Goal: Task Accomplishment & Management: Use online tool/utility

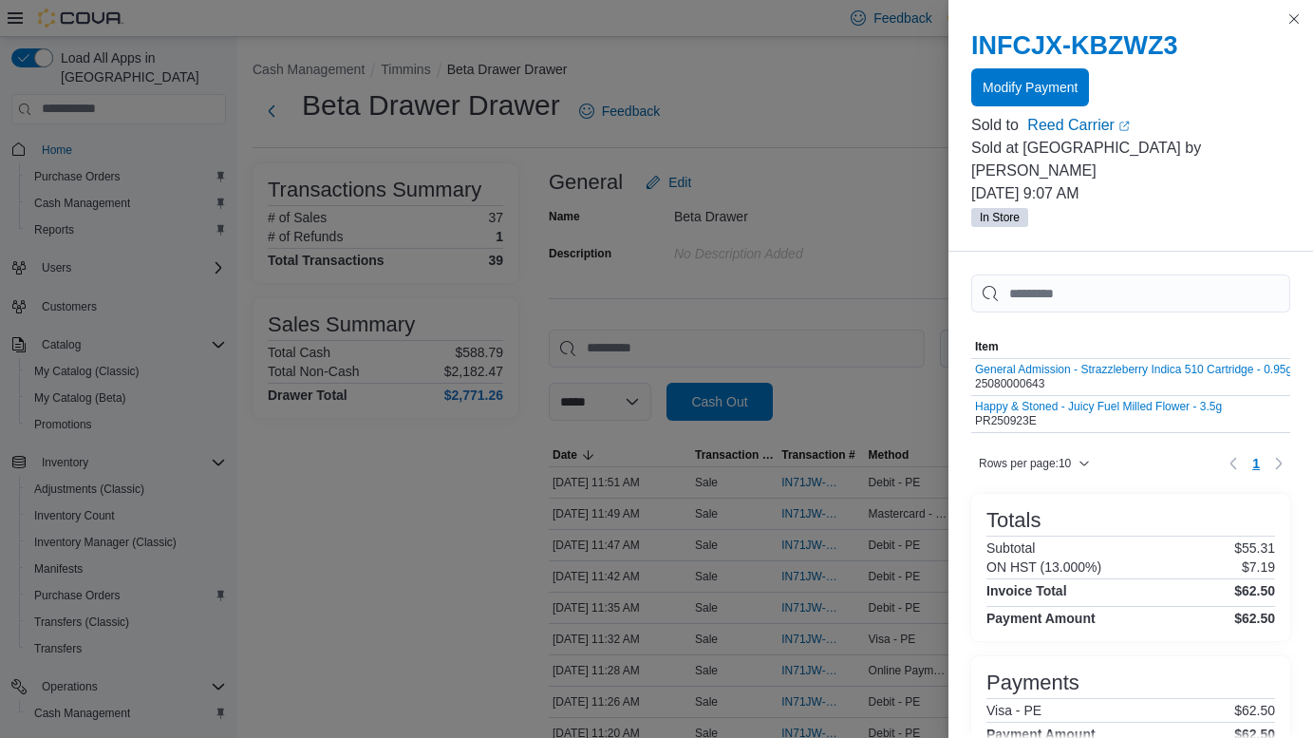
drag, startPoint x: 0, startPoint y: 0, endPoint x: 418, endPoint y: 264, distance: 494.0
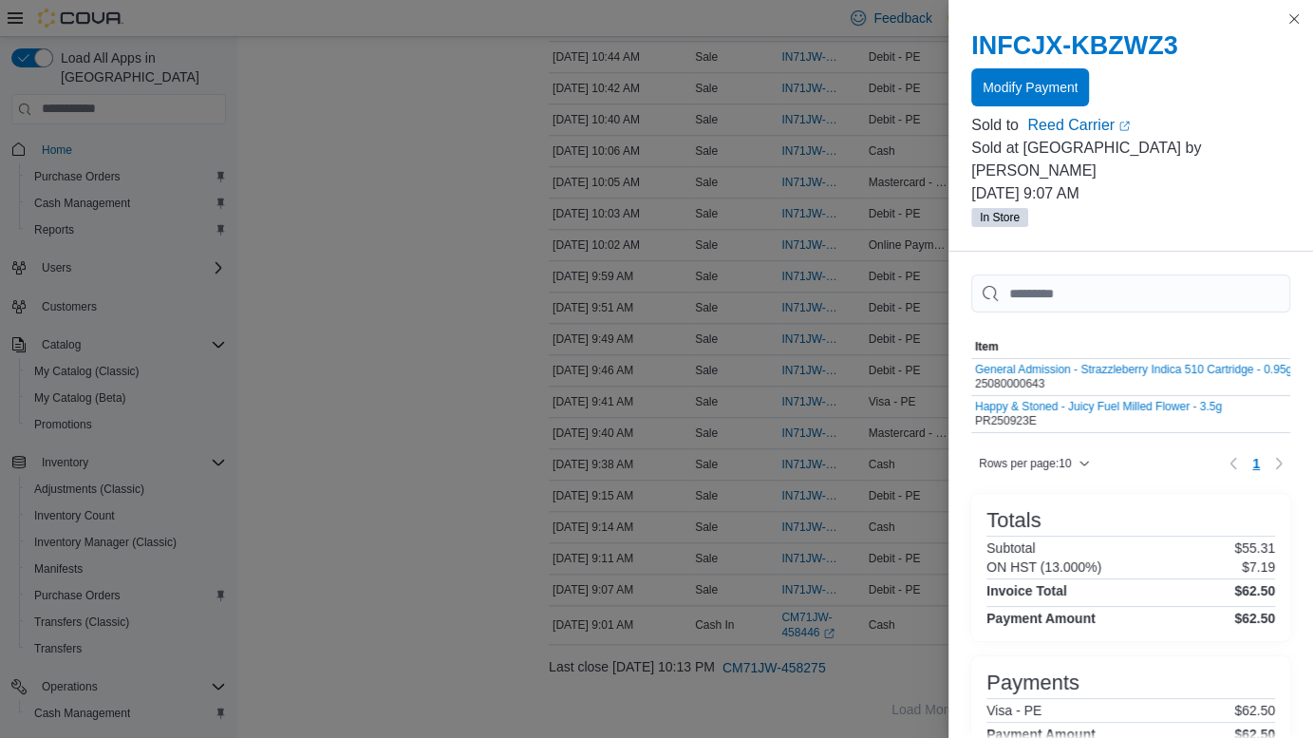
scroll to position [1052, 0]
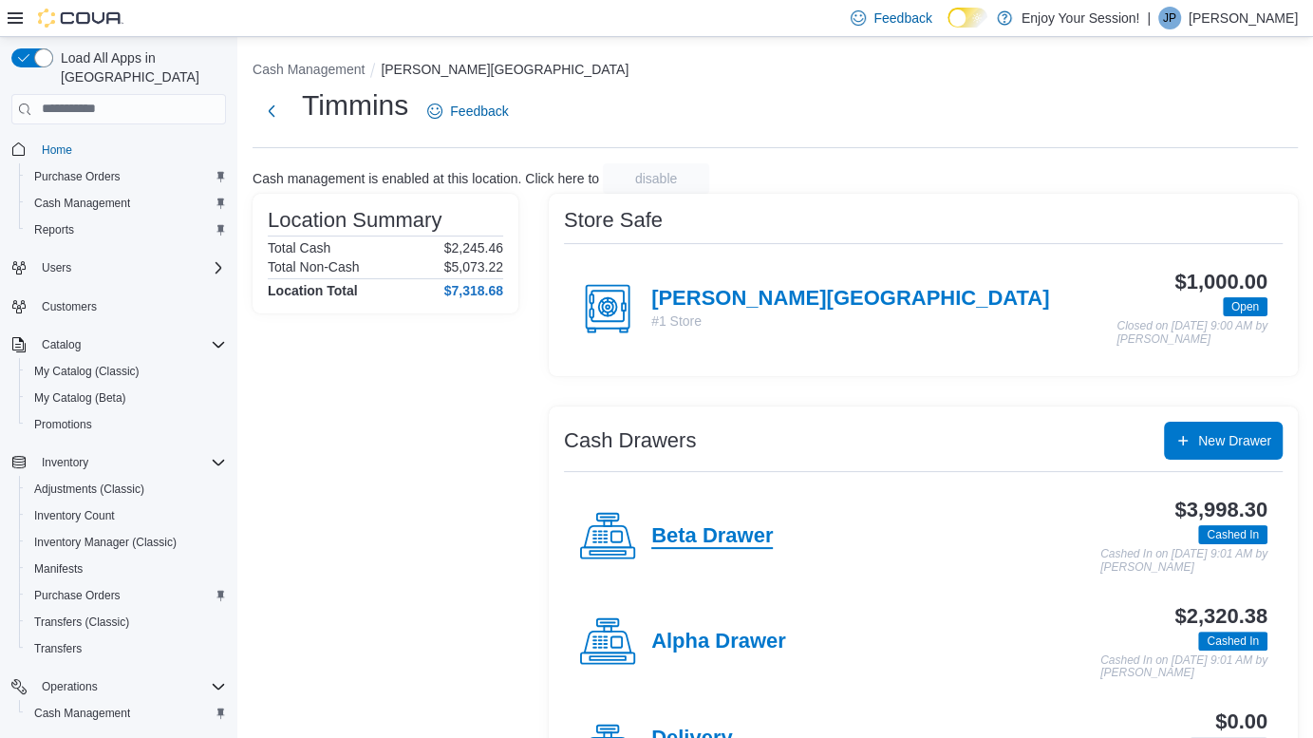
click at [734, 528] on h4 "Beta Drawer" at bounding box center [711, 536] width 121 height 25
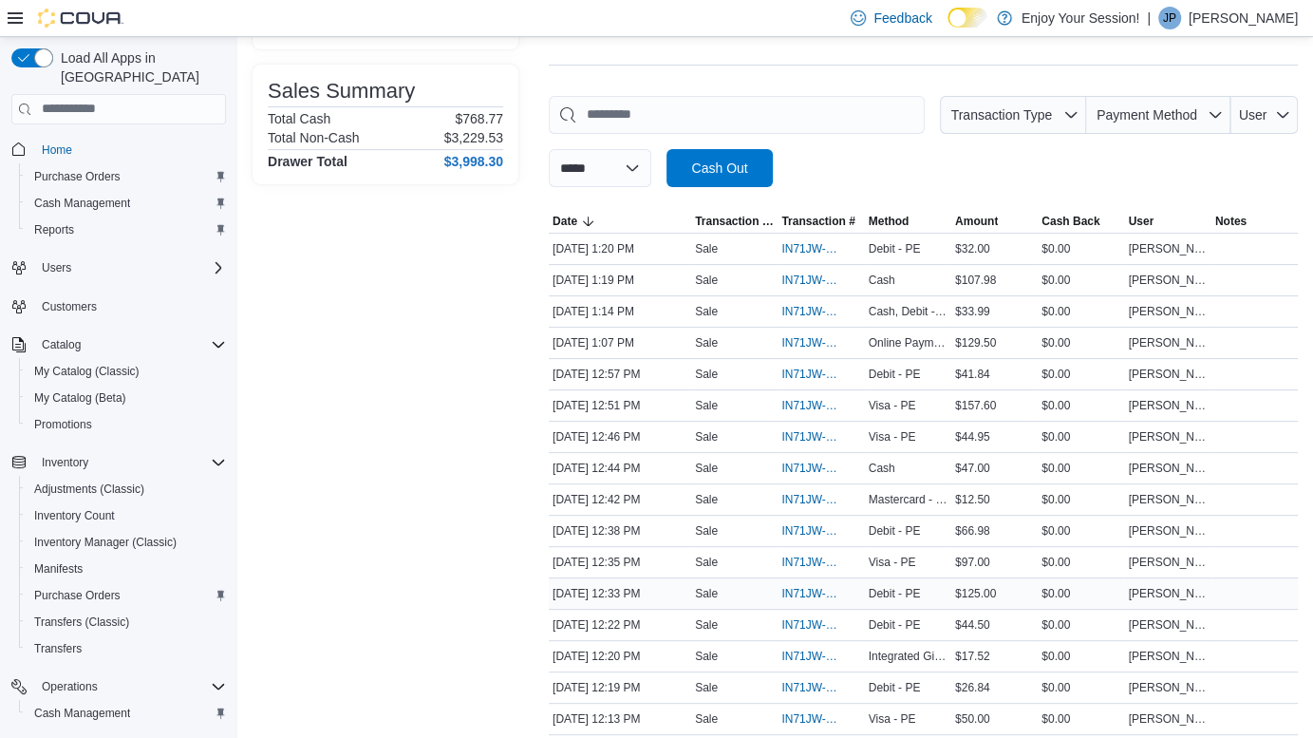
scroll to position [258, 0]
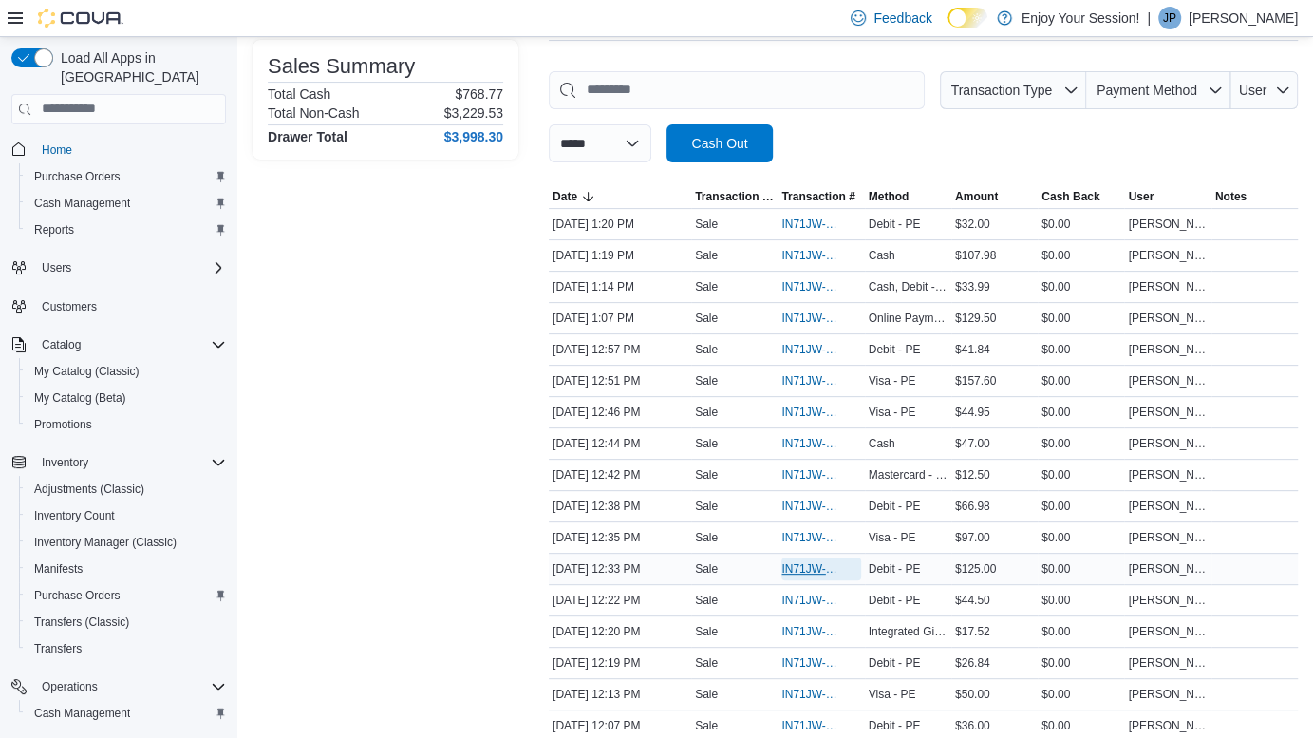
click at [812, 561] on span "IN71JW-7662783" at bounding box center [811, 568] width 60 height 15
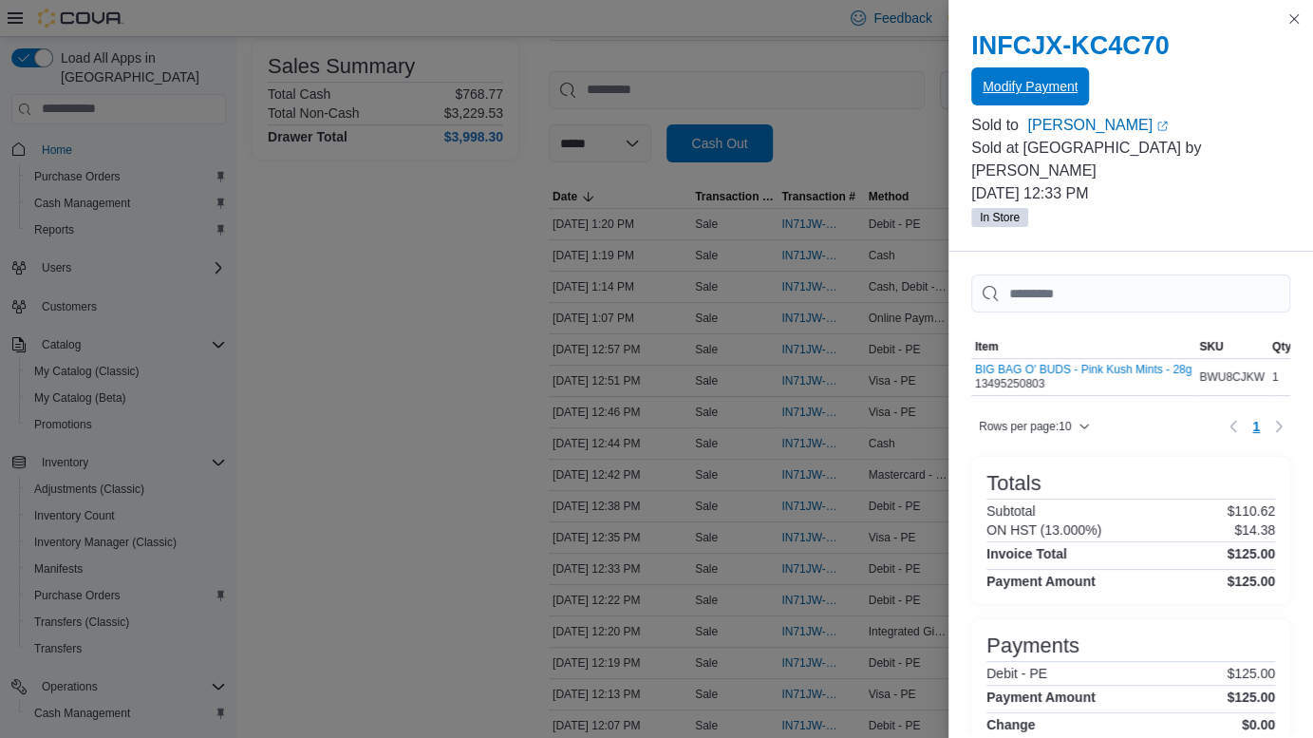
click at [1053, 79] on span "Modify Payment" at bounding box center [1029, 86] width 95 height 19
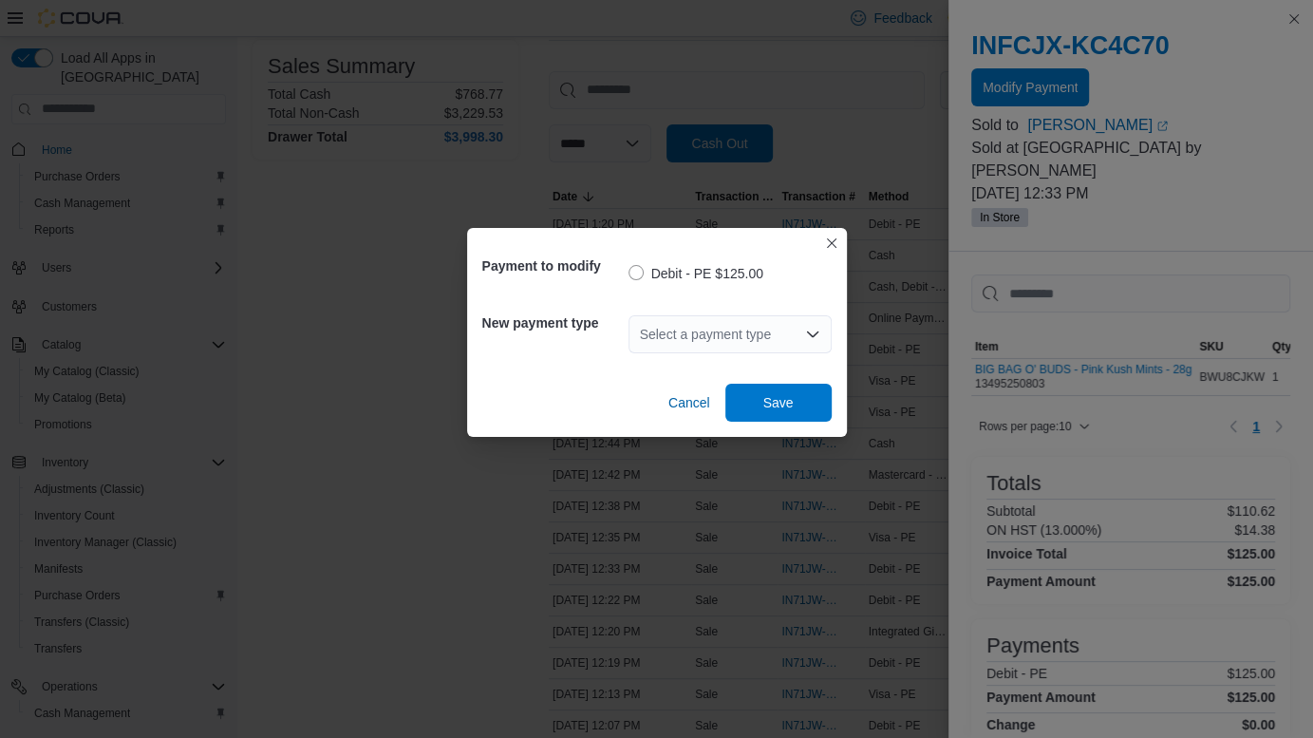
click at [692, 333] on div "Select a payment type" at bounding box center [729, 334] width 203 height 38
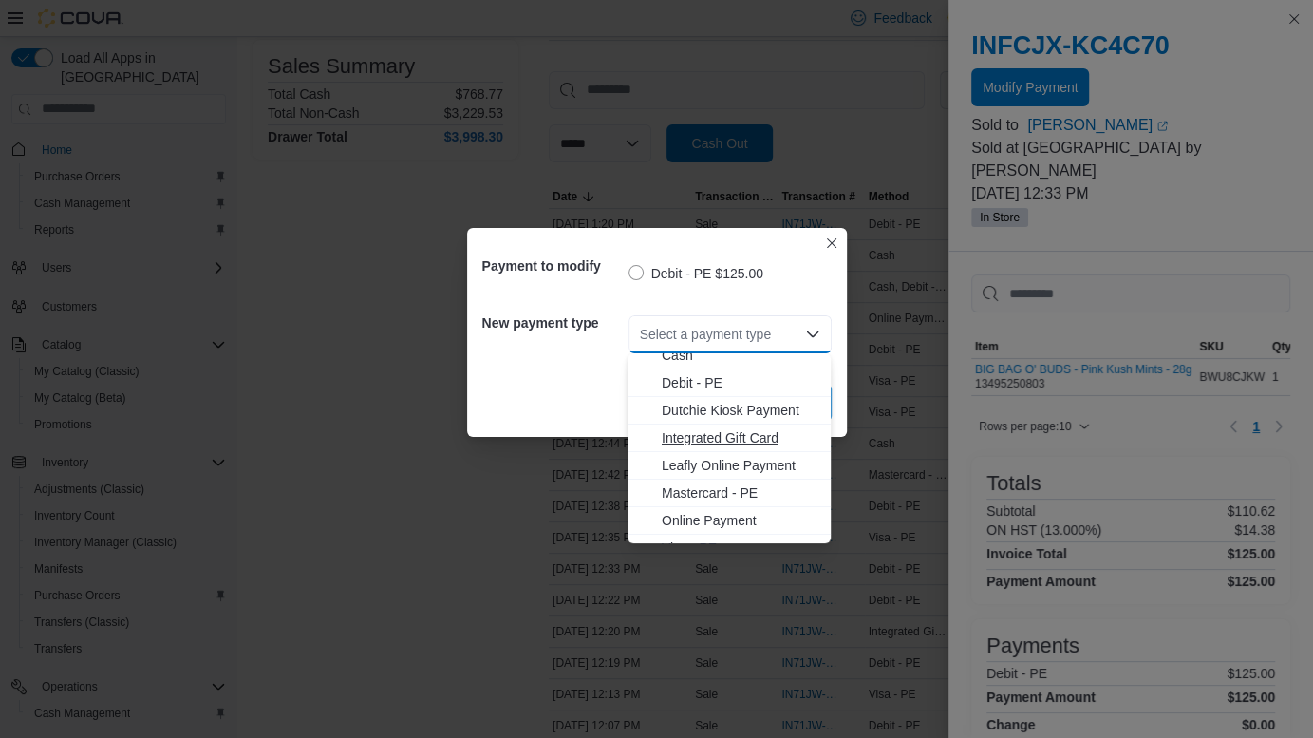
scroll to position [57, 0]
click at [683, 528] on span "Visa - PE" at bounding box center [741, 529] width 158 height 19
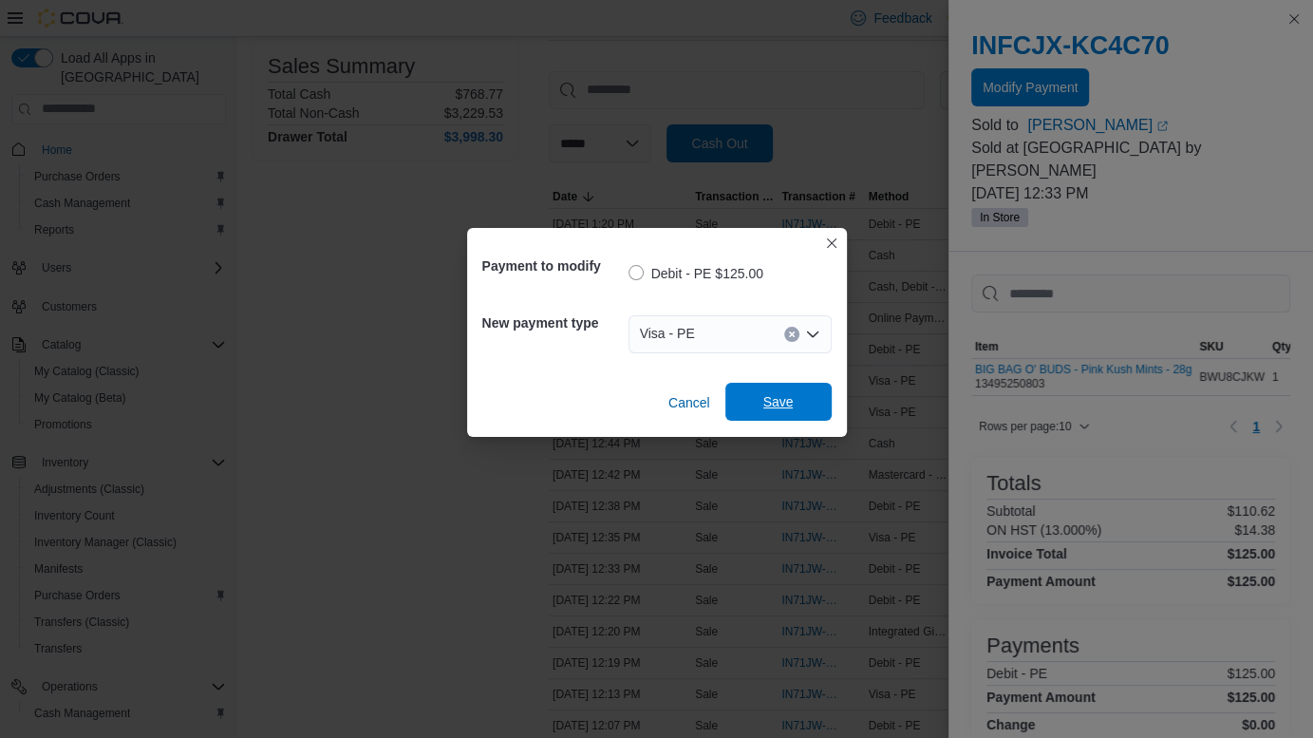
click at [788, 391] on span "Save" at bounding box center [779, 402] width 84 height 38
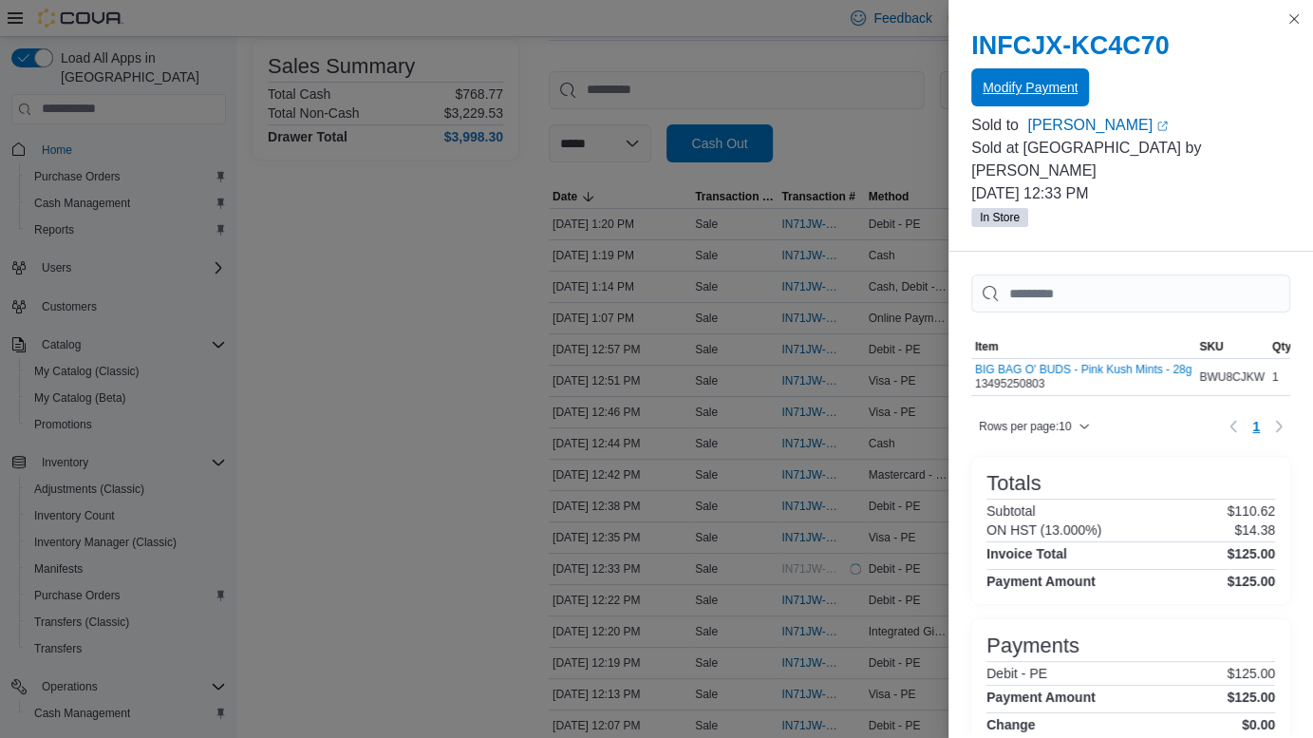
scroll to position [0, 0]
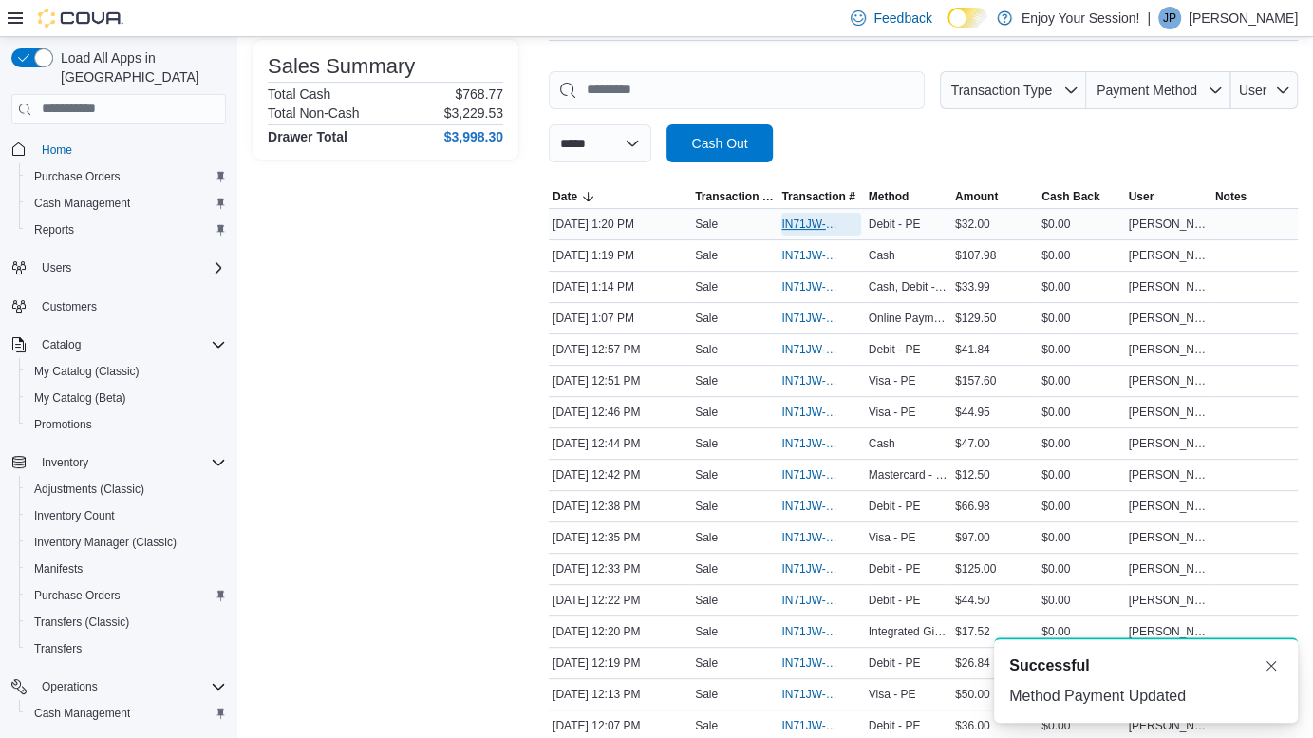
click at [801, 216] on span "IN71JW-7663128" at bounding box center [811, 223] width 60 height 15
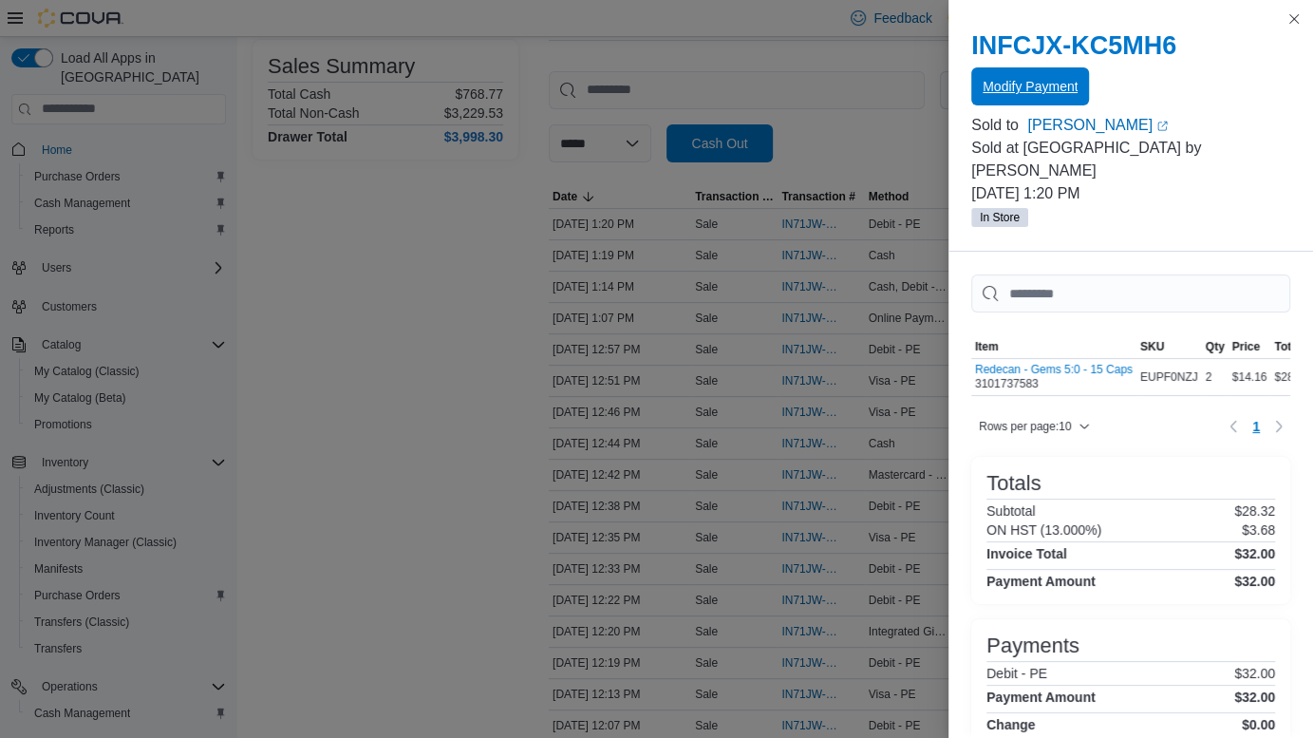
click at [1063, 99] on span "Modify Payment" at bounding box center [1029, 86] width 95 height 38
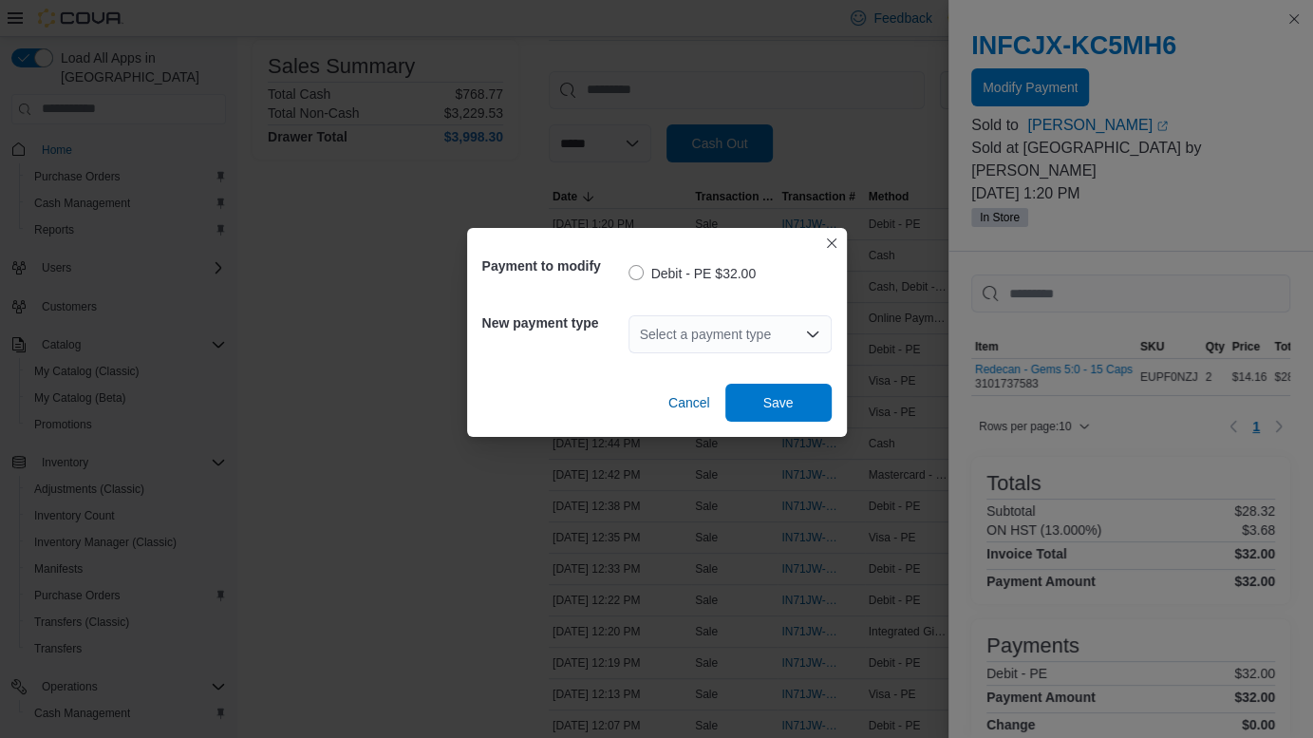
click at [714, 330] on div "Select a payment type" at bounding box center [729, 334] width 203 height 38
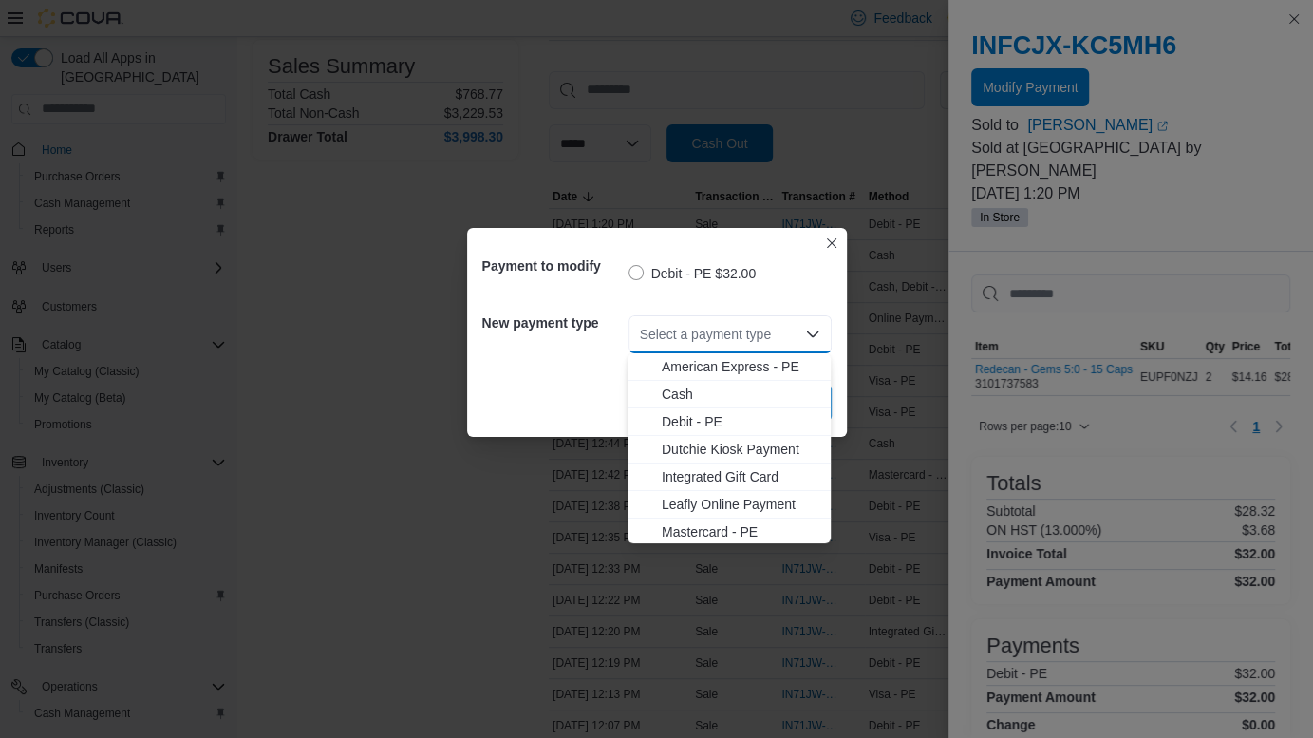
click at [751, 531] on span "Mastercard - PE" at bounding box center [741, 531] width 158 height 19
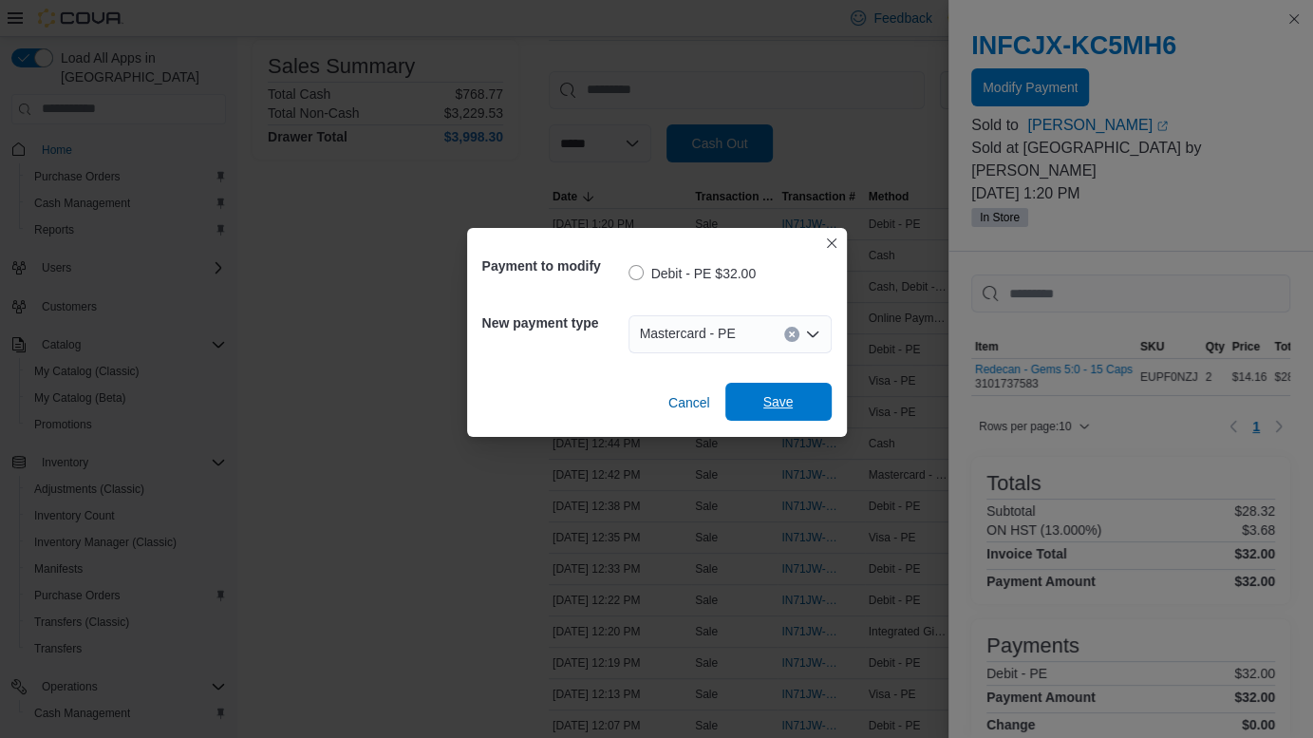
click at [805, 396] on span "Save" at bounding box center [779, 402] width 84 height 38
